Goal: Information Seeking & Learning: Understand process/instructions

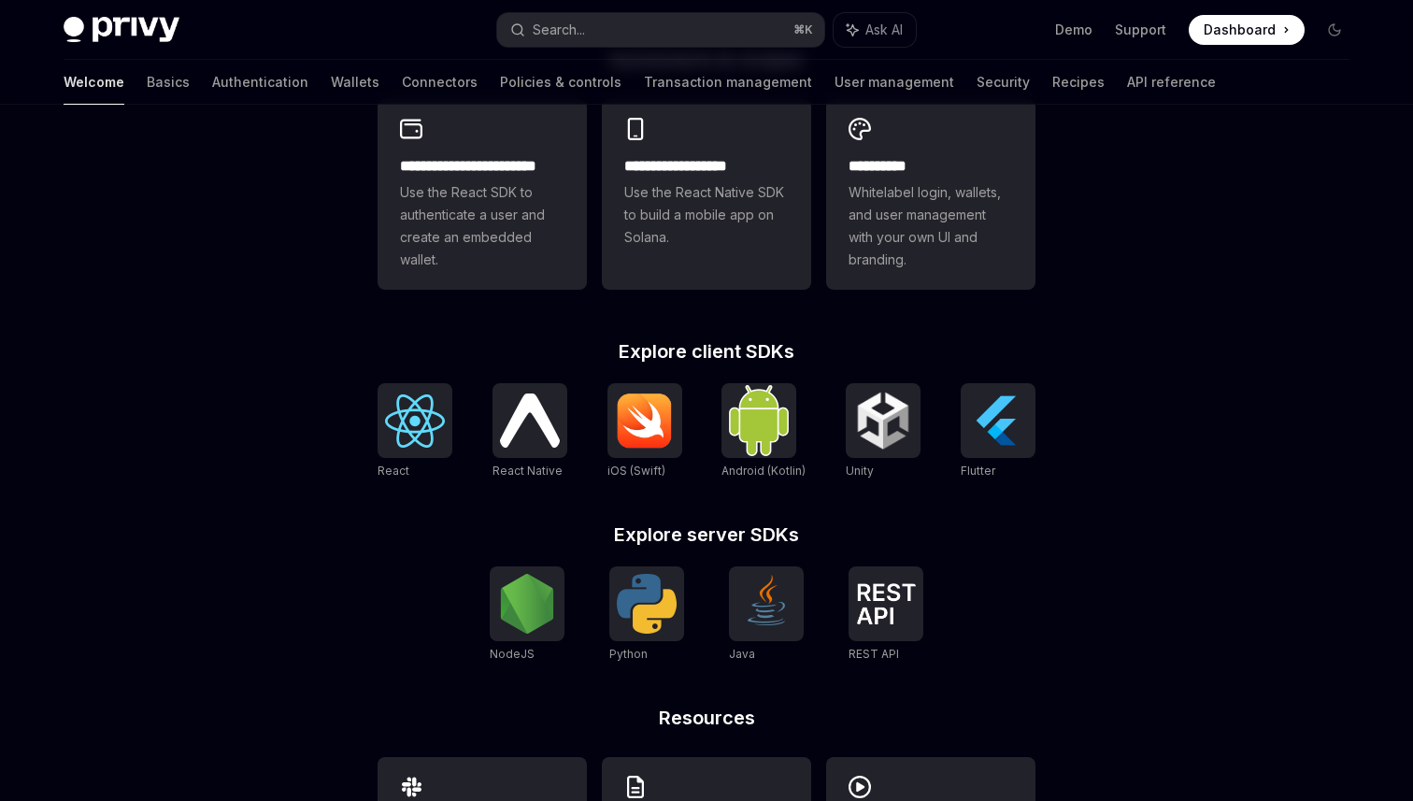
scroll to position [536, 0]
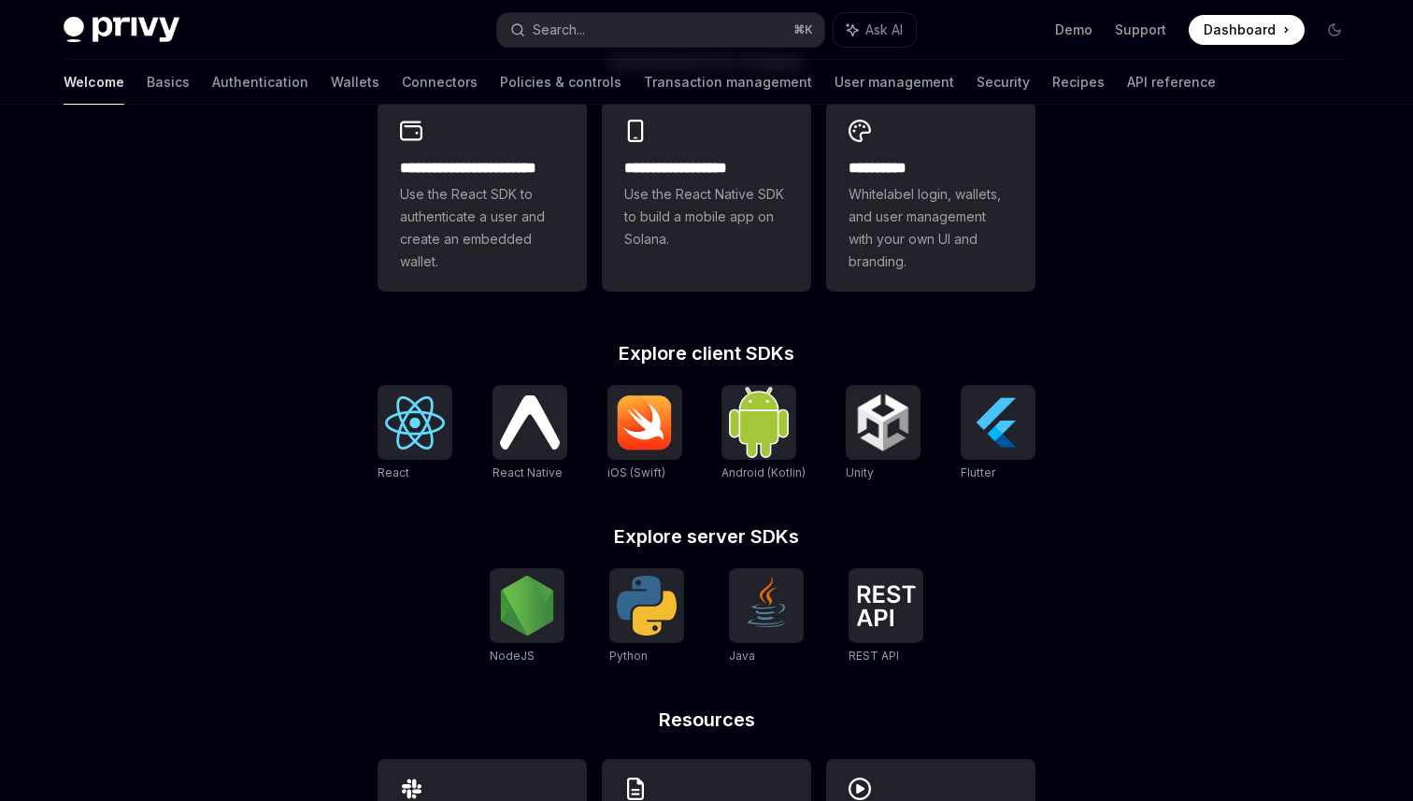
click at [1242, 30] on span "Dashboard" at bounding box center [1240, 30] width 72 height 19
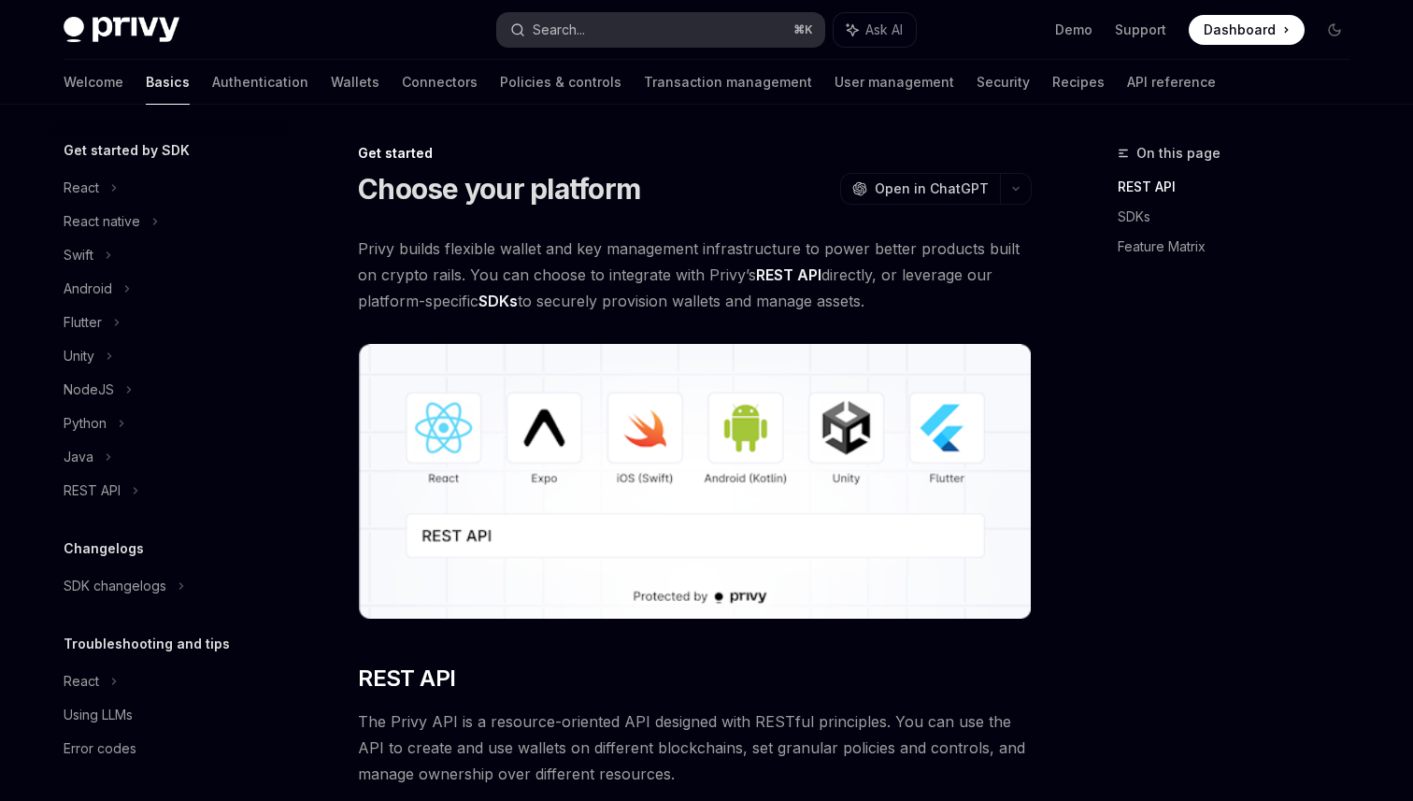
click at [585, 24] on div "Search..." at bounding box center [559, 30] width 52 height 22
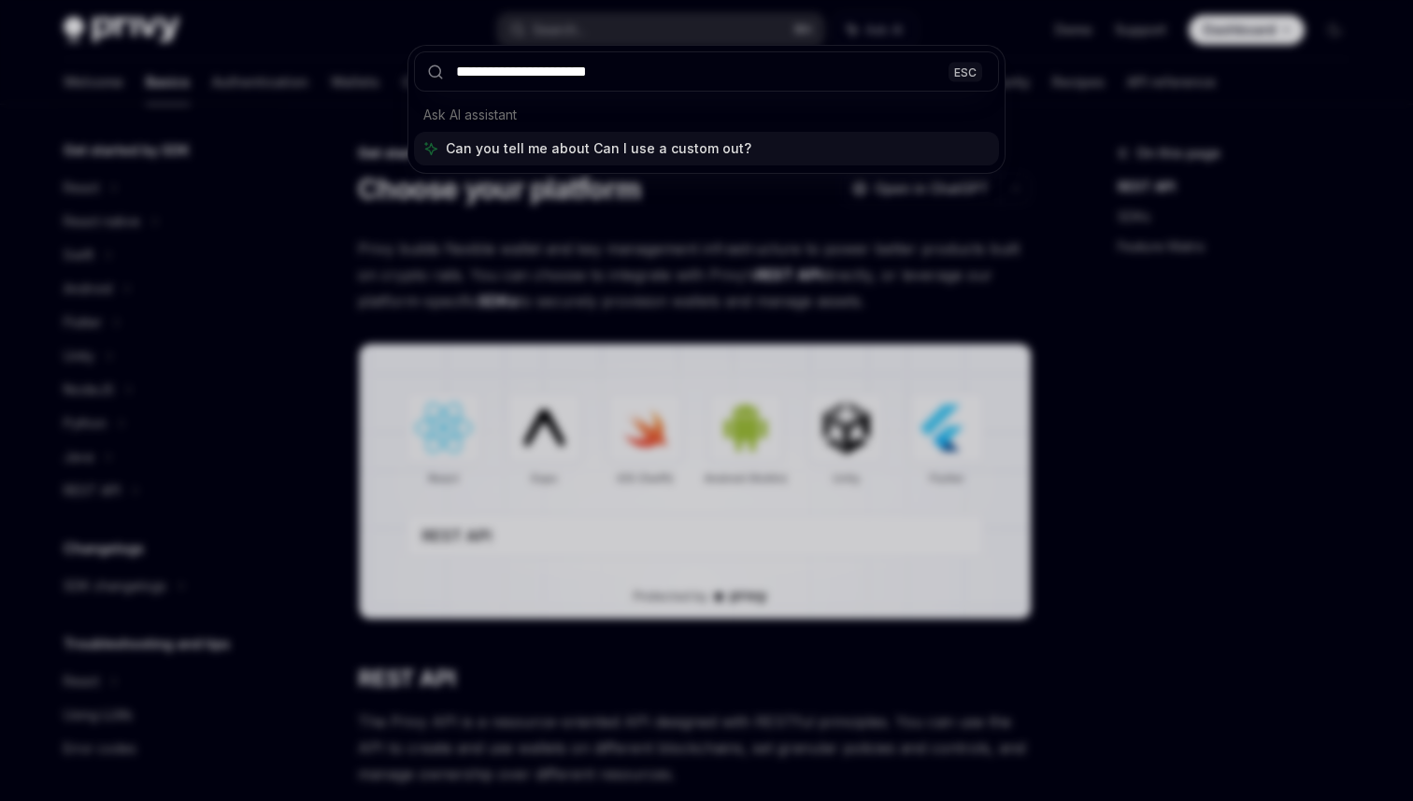
type input "**********"
type textarea "*"
type input "**********"
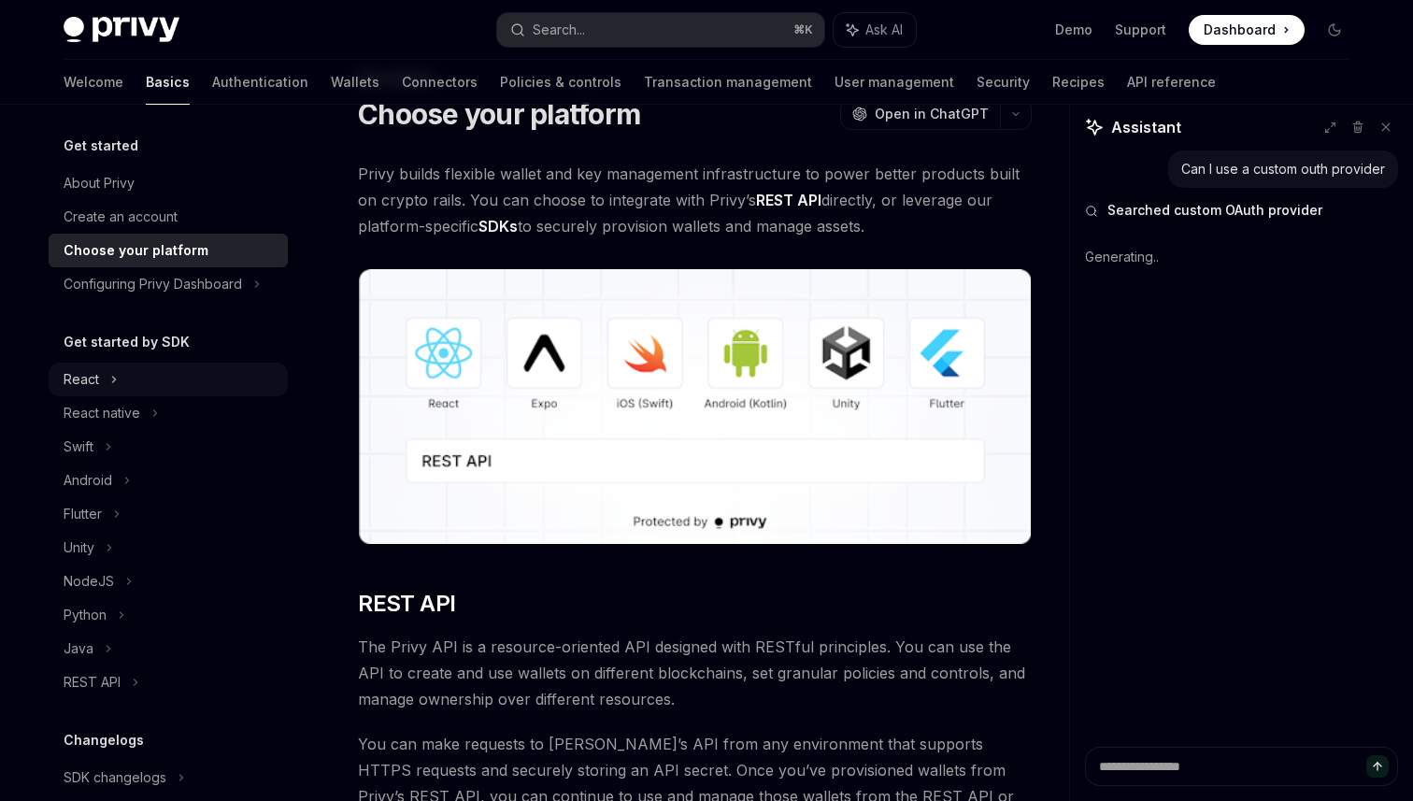
scroll to position [36, 0]
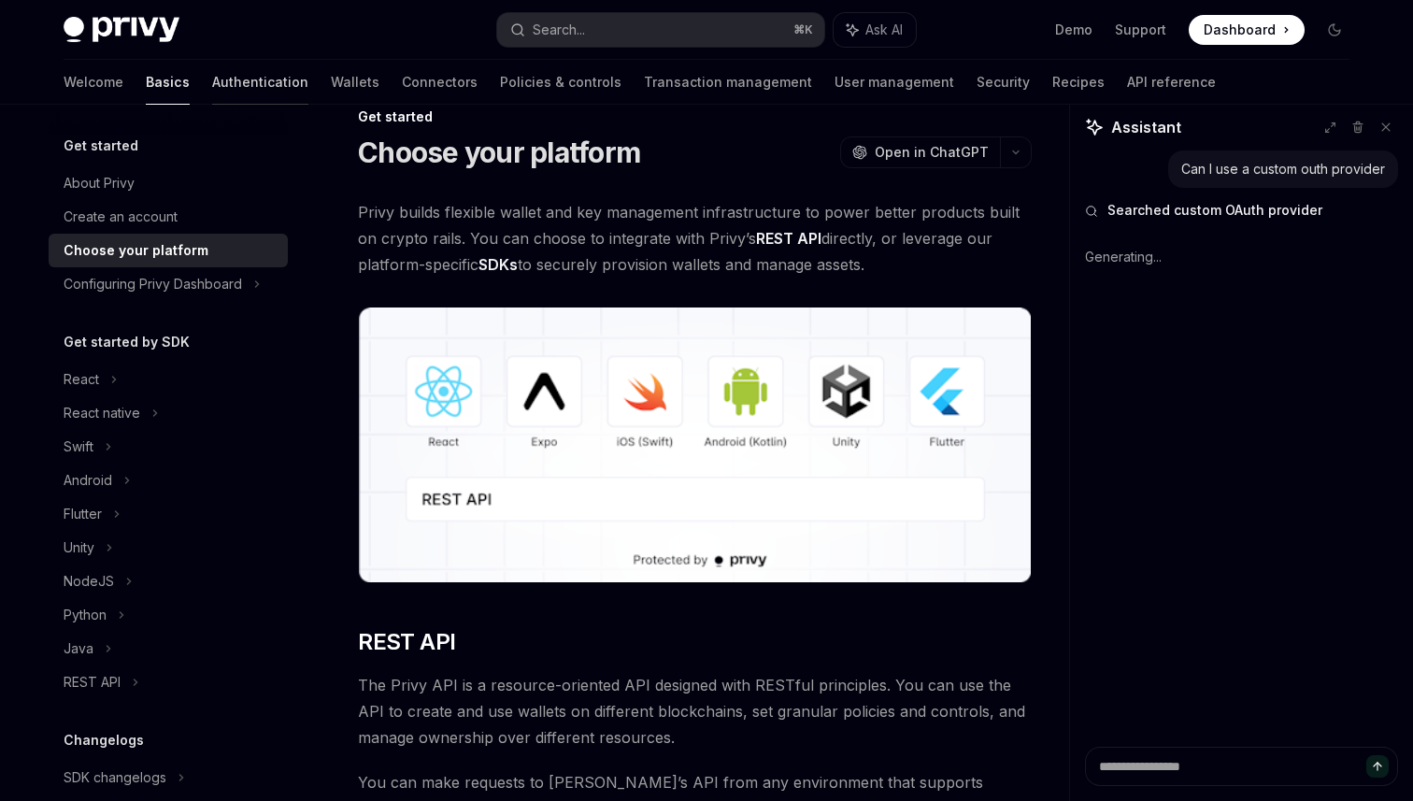
click at [212, 89] on link "Authentication" at bounding box center [260, 82] width 96 height 45
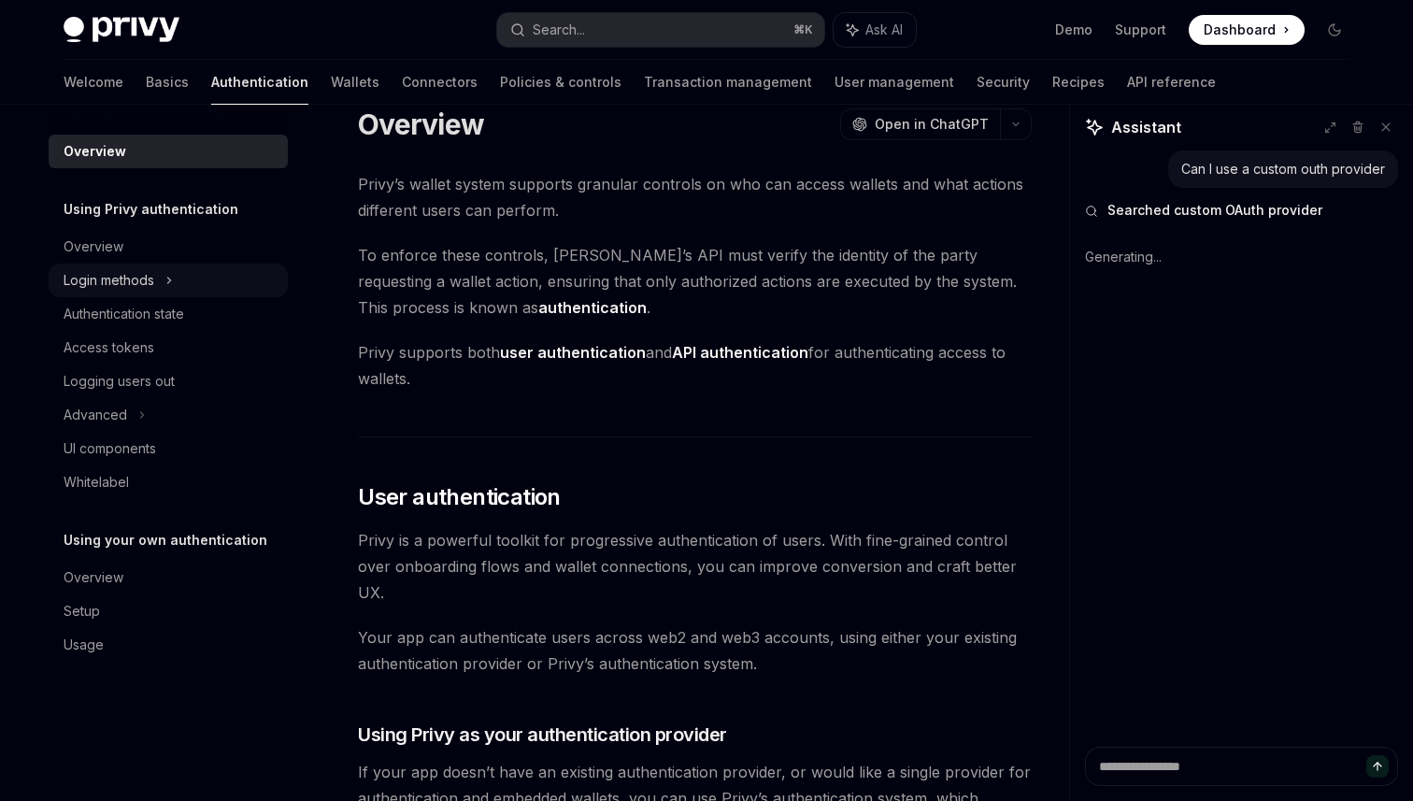
click at [136, 279] on div "Login methods" at bounding box center [109, 280] width 91 height 22
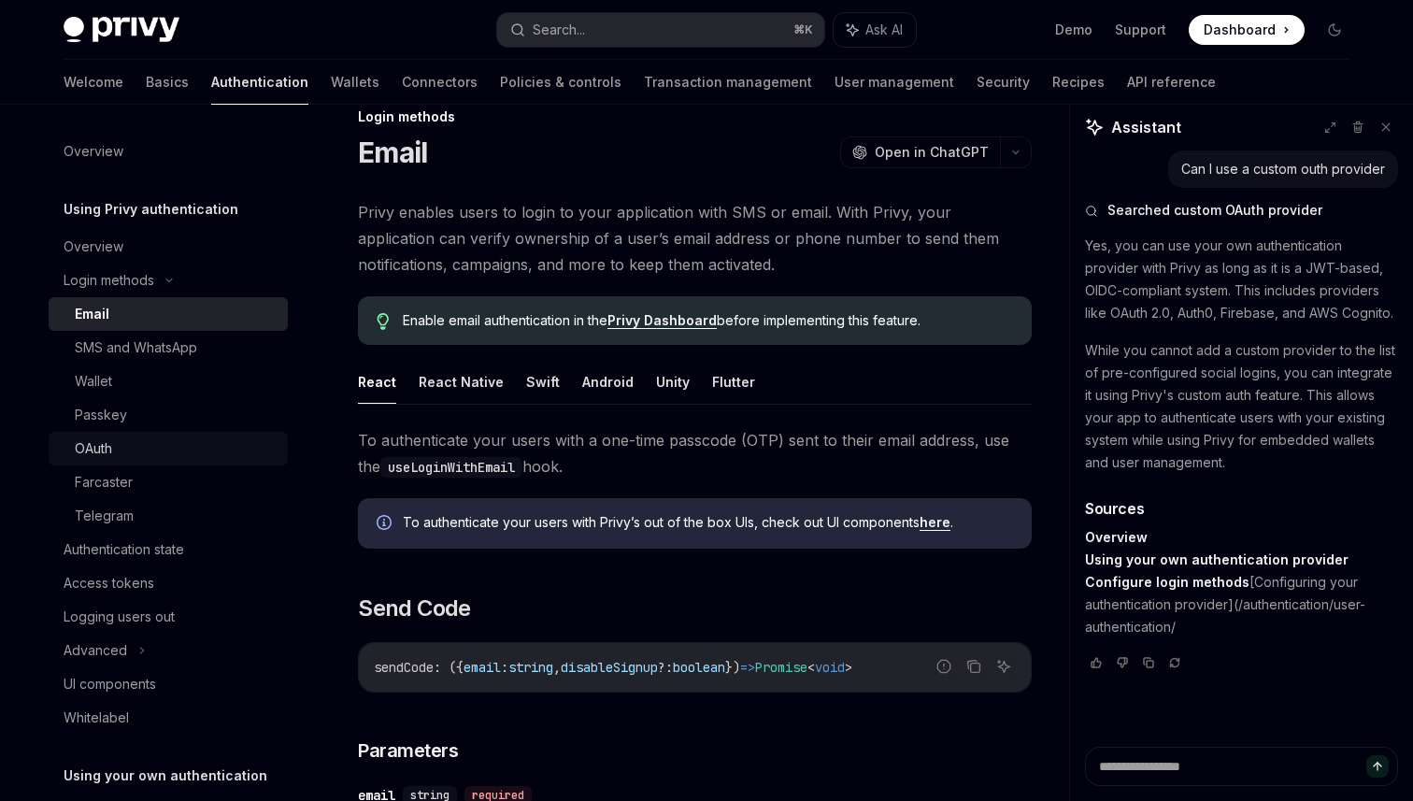
click at [129, 450] on div "OAuth" at bounding box center [176, 448] width 202 height 22
type textarea "*"
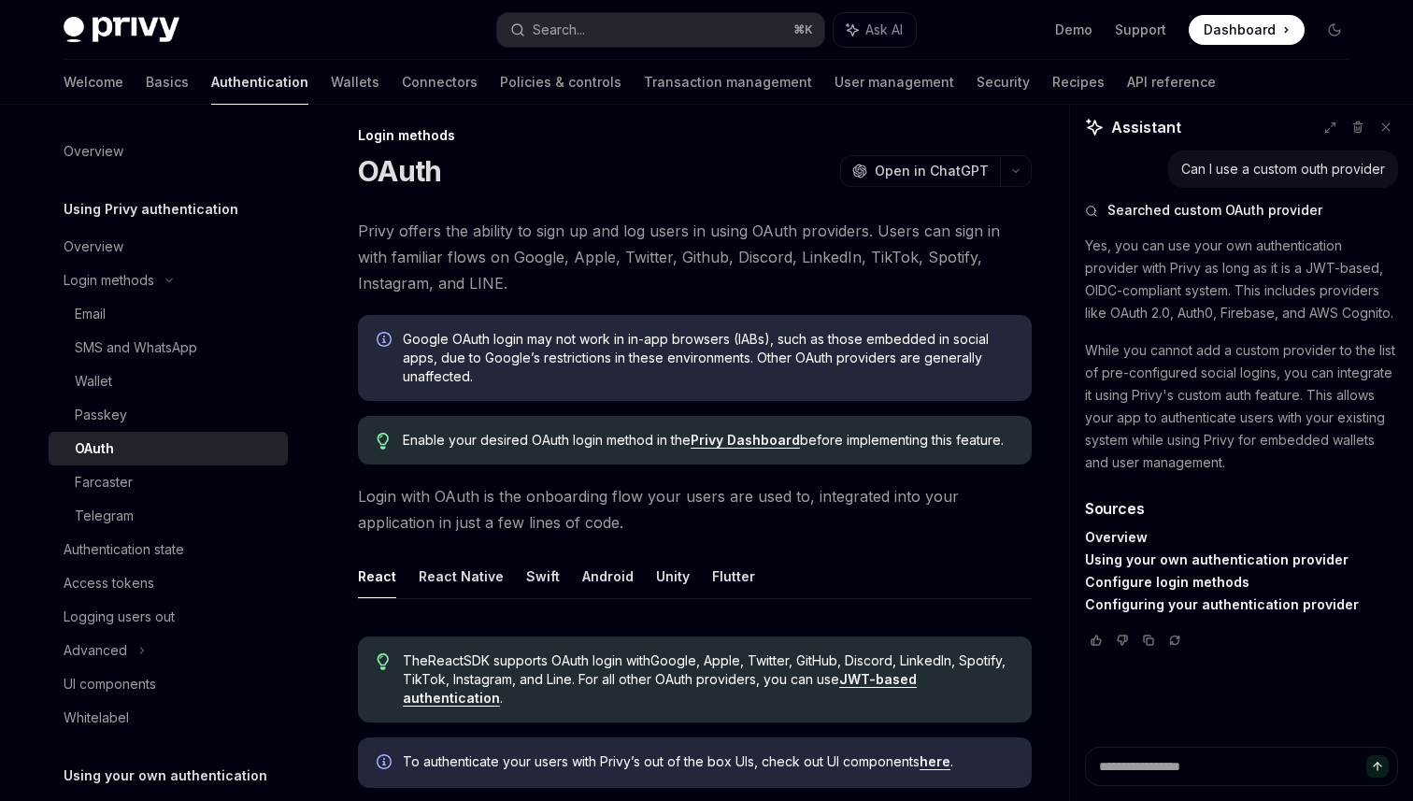
scroll to position [12, 0]
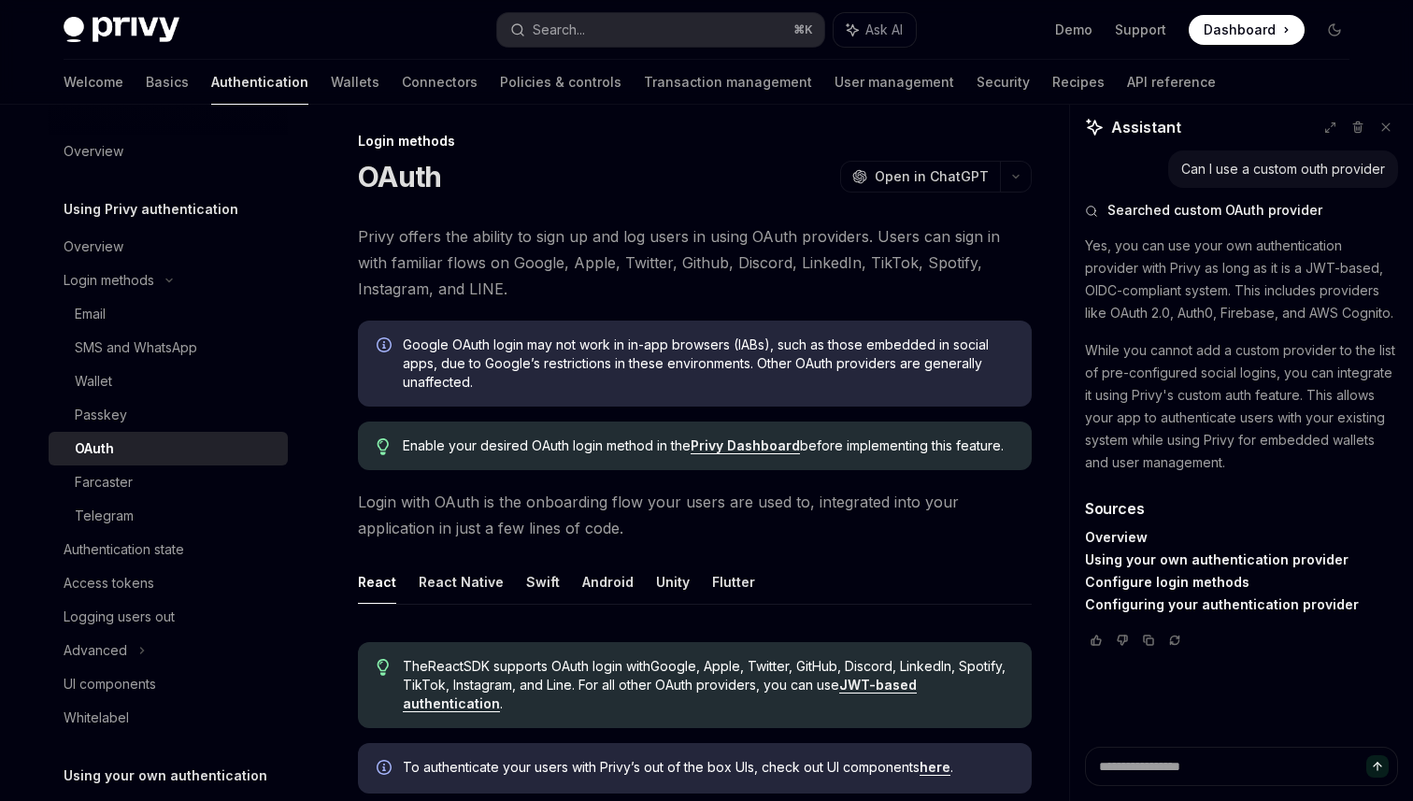
click at [1176, 565] on link "Using your own authentication provider" at bounding box center [1217, 559] width 264 height 17
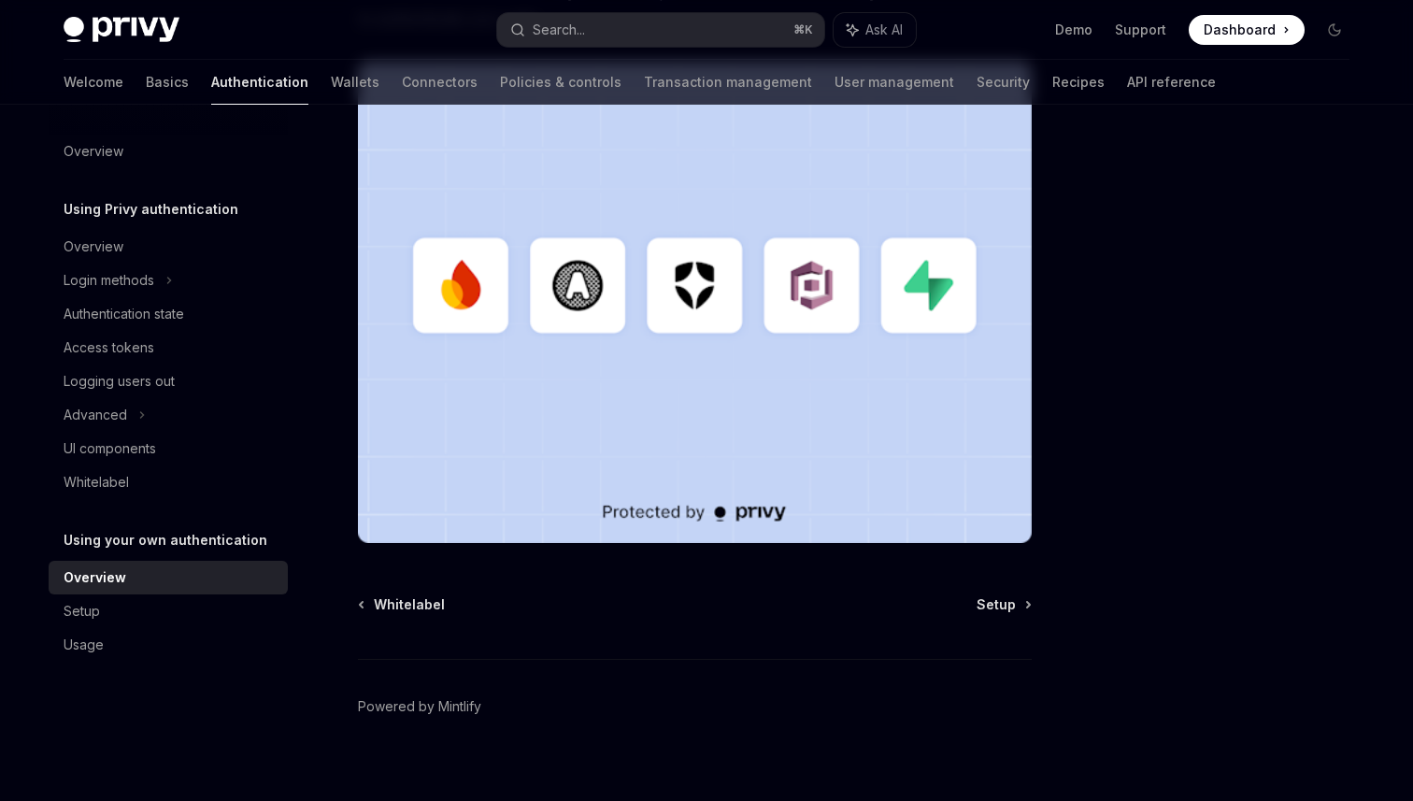
scroll to position [530, 0]
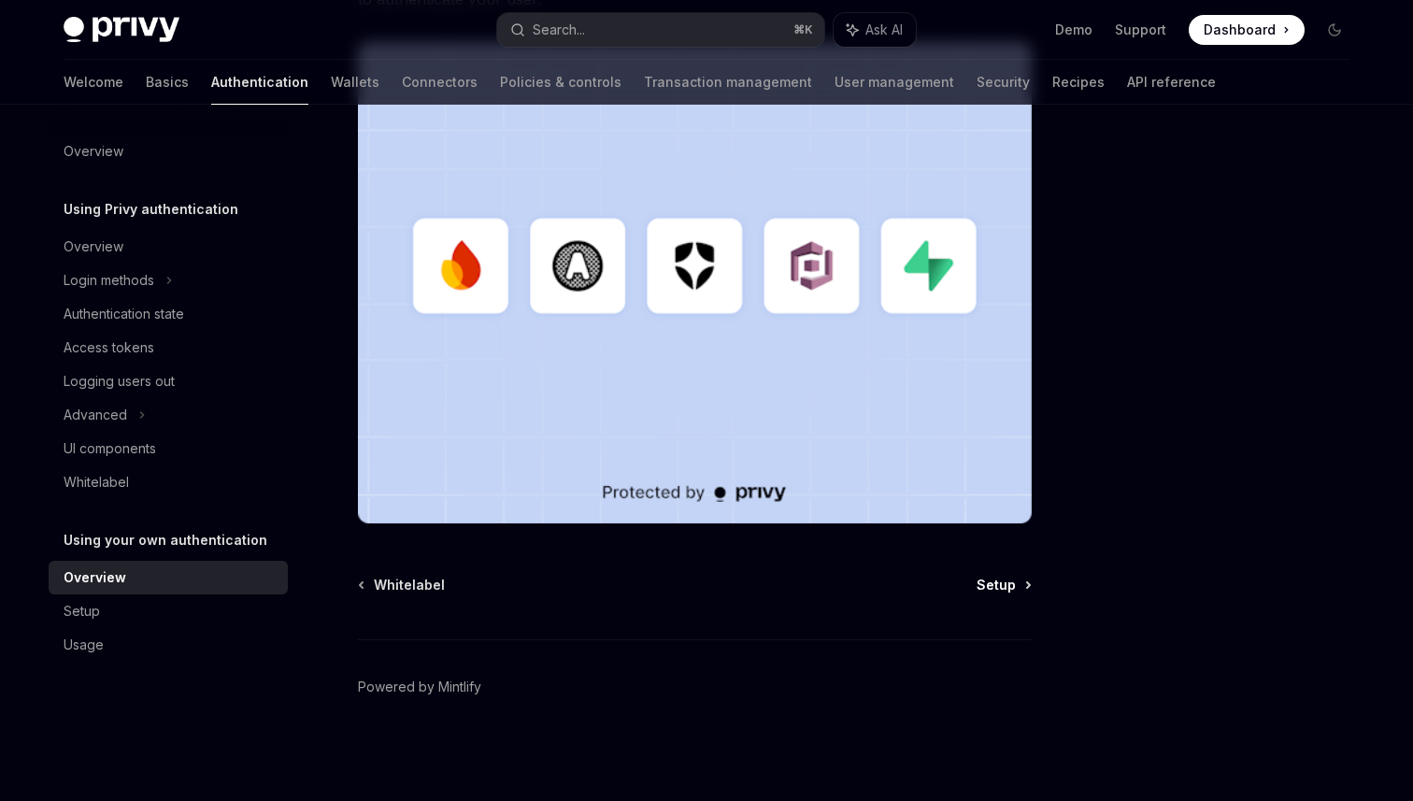
click at [1006, 593] on span "Setup" at bounding box center [996, 585] width 39 height 19
type textarea "*"
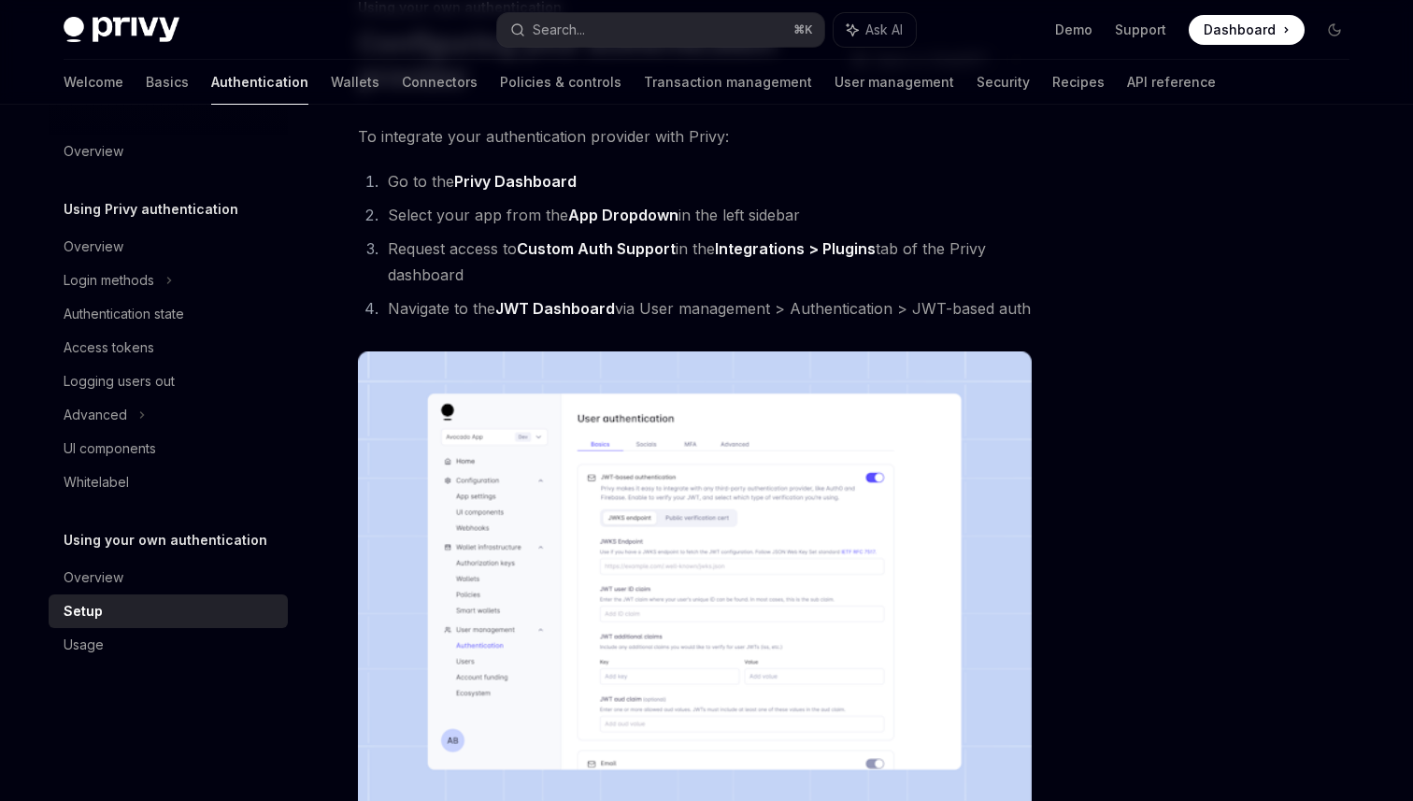
scroll to position [160, 0]
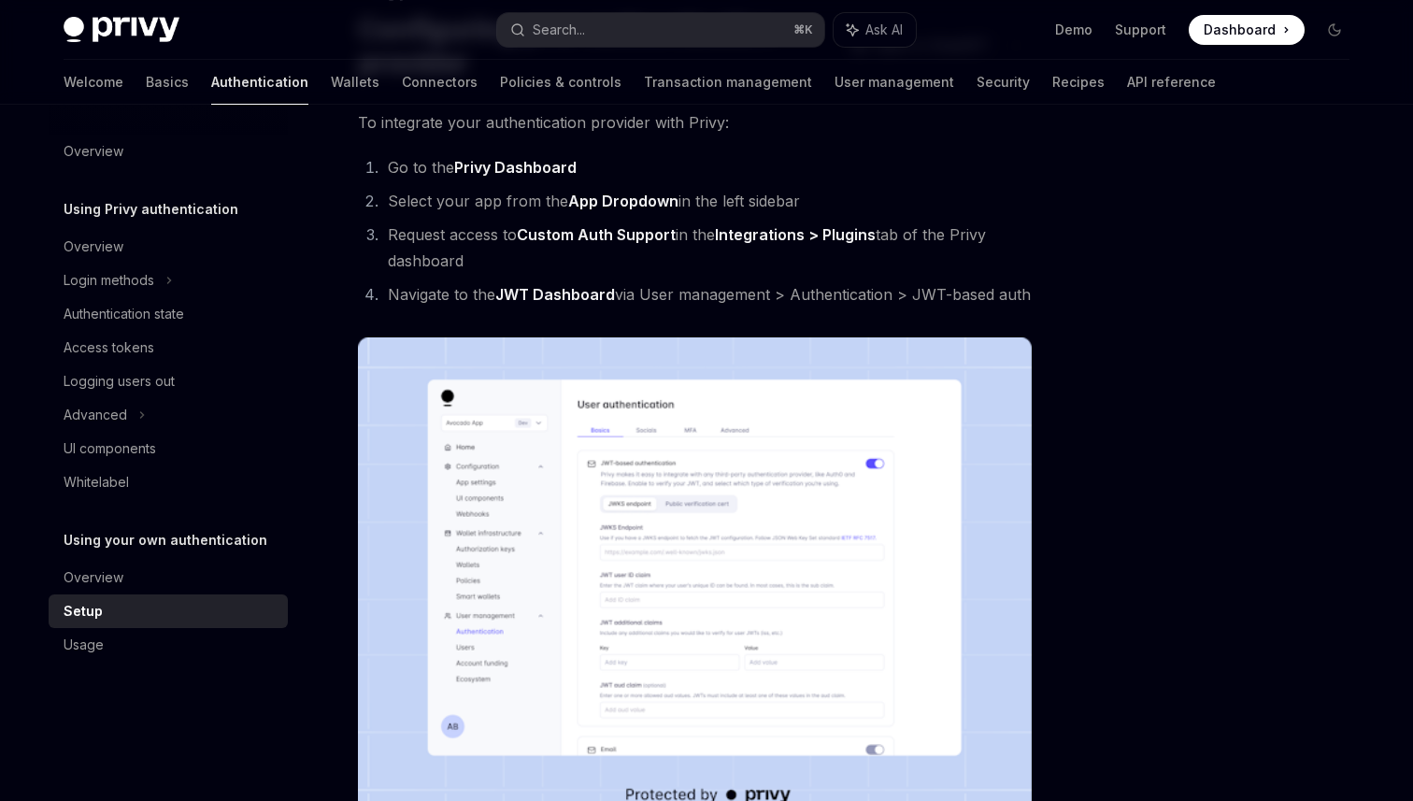
click at [535, 233] on strong "Custom Auth Support" at bounding box center [596, 234] width 159 height 19
drag, startPoint x: 535, startPoint y: 233, endPoint x: 642, endPoint y: 233, distance: 107.5
click at [642, 233] on strong "Custom Auth Support" at bounding box center [596, 234] width 159 height 19
copy strong "Custom Auth Support"
